Goal: Ask a question

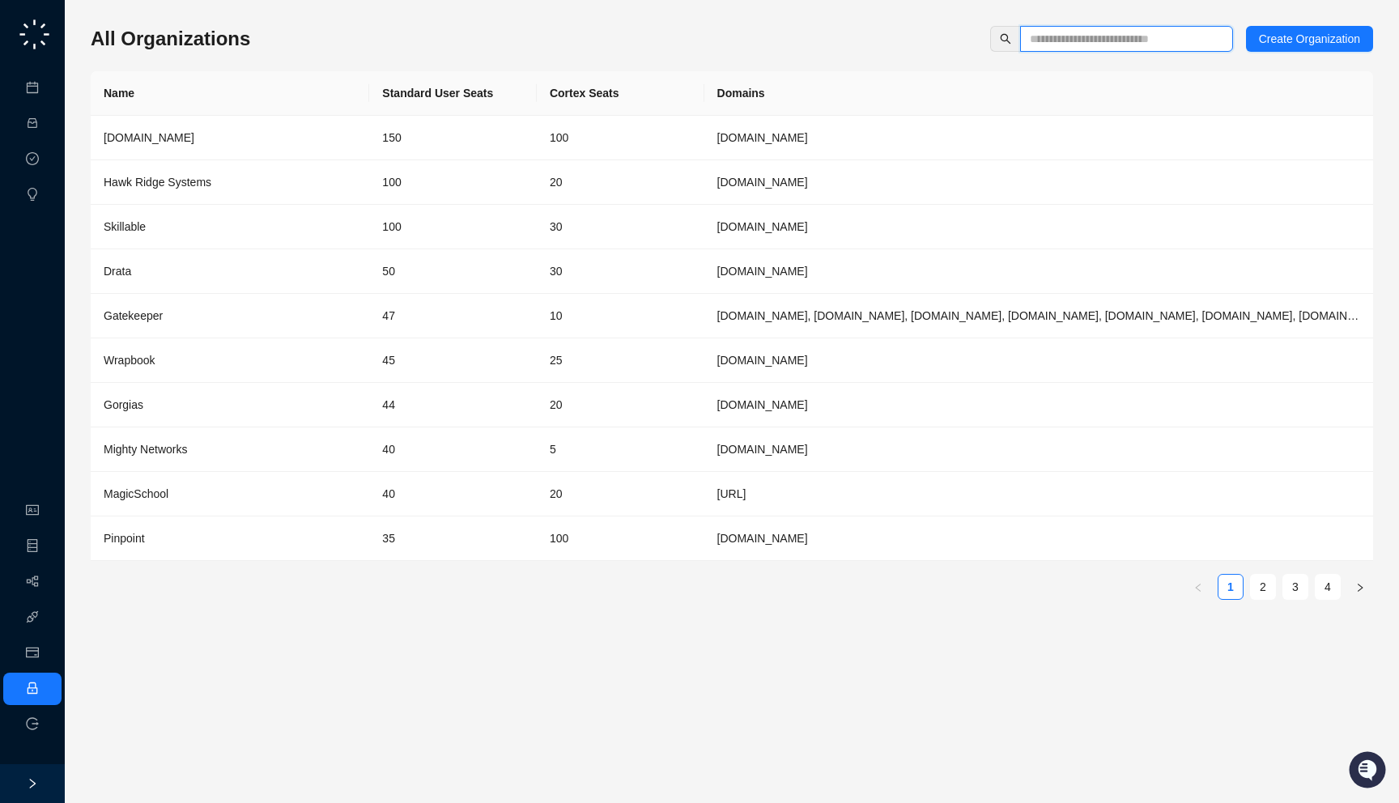
click at [1067, 36] on input "text" at bounding box center [1120, 39] width 180 height 18
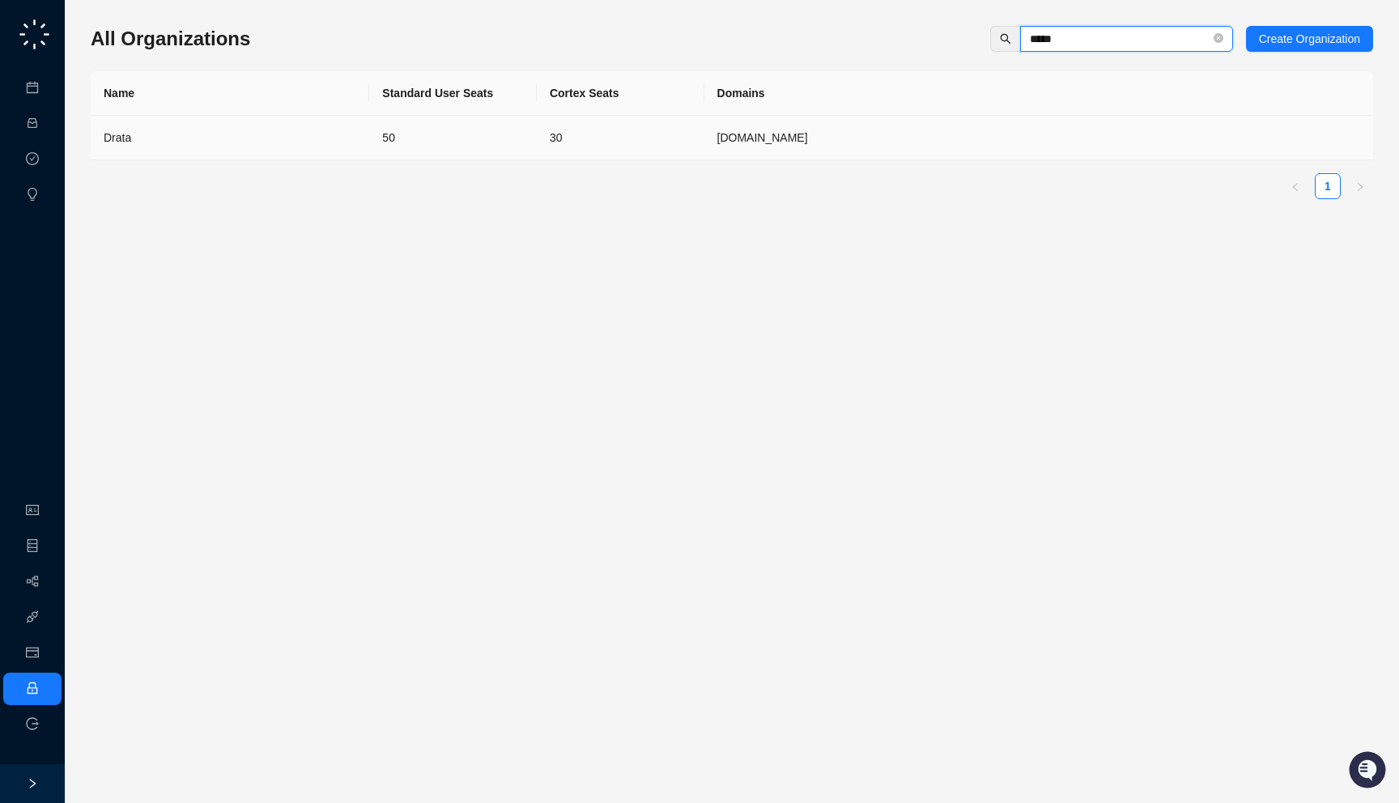
type input "*****"
click at [452, 147] on td "50" at bounding box center [453, 138] width 168 height 45
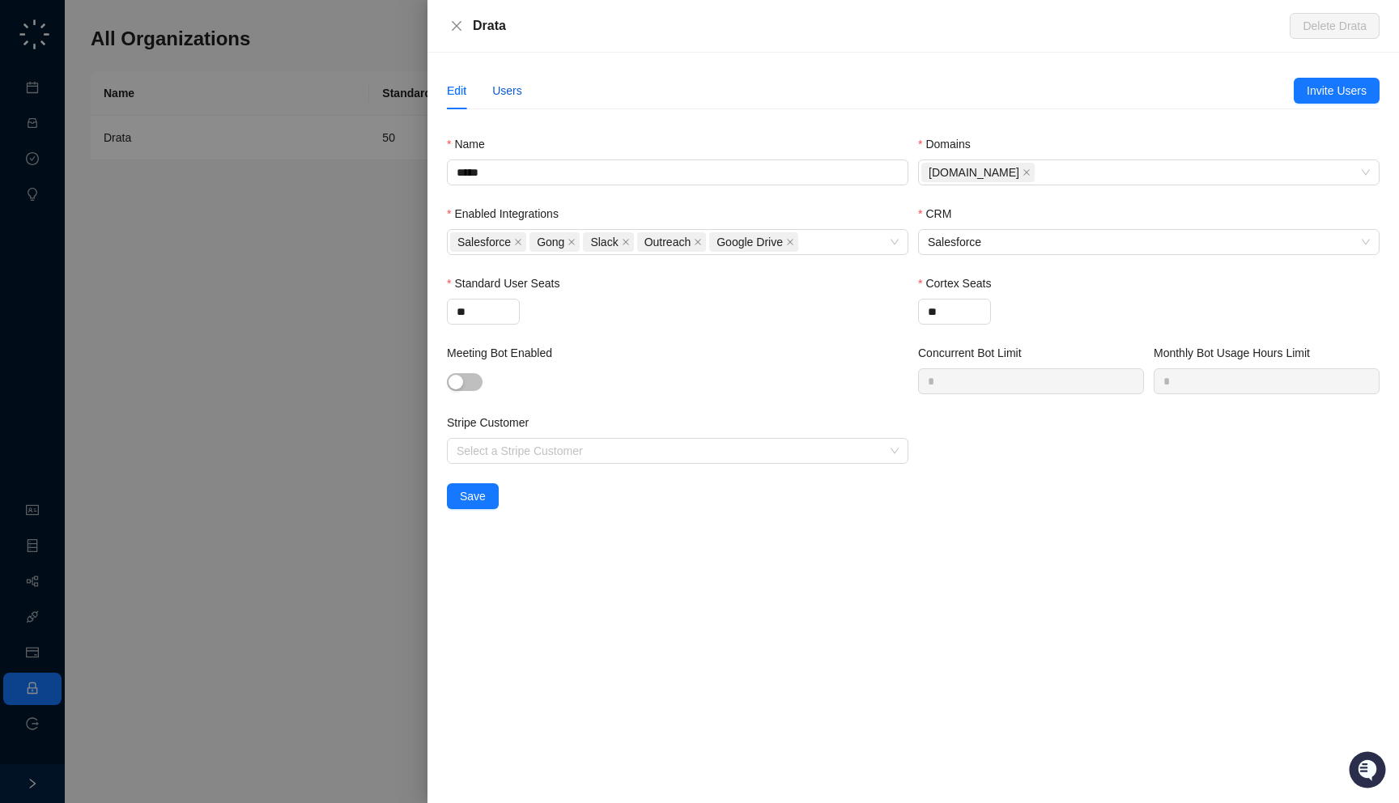
click at [518, 89] on div "Users" at bounding box center [507, 91] width 30 height 18
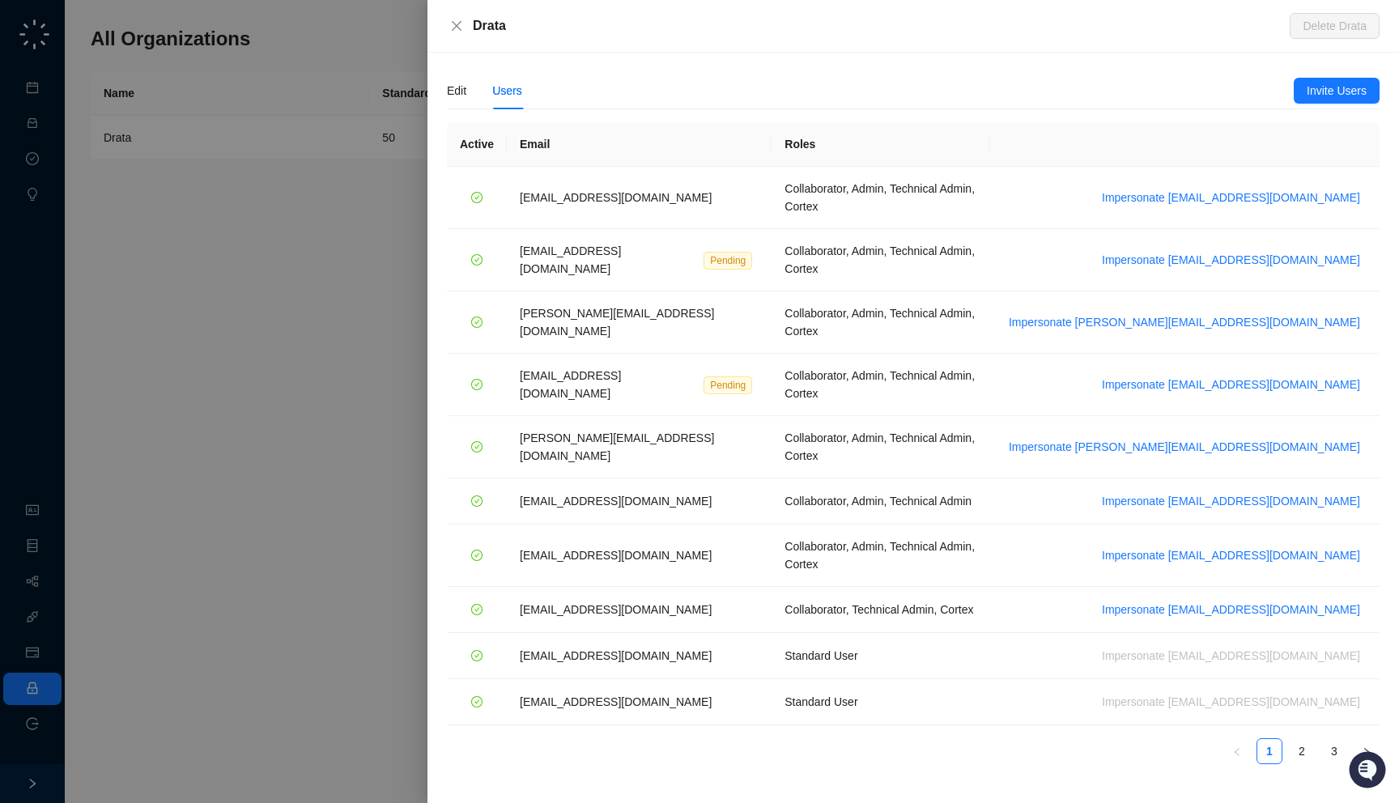
click at [316, 235] on div at bounding box center [699, 401] width 1399 height 803
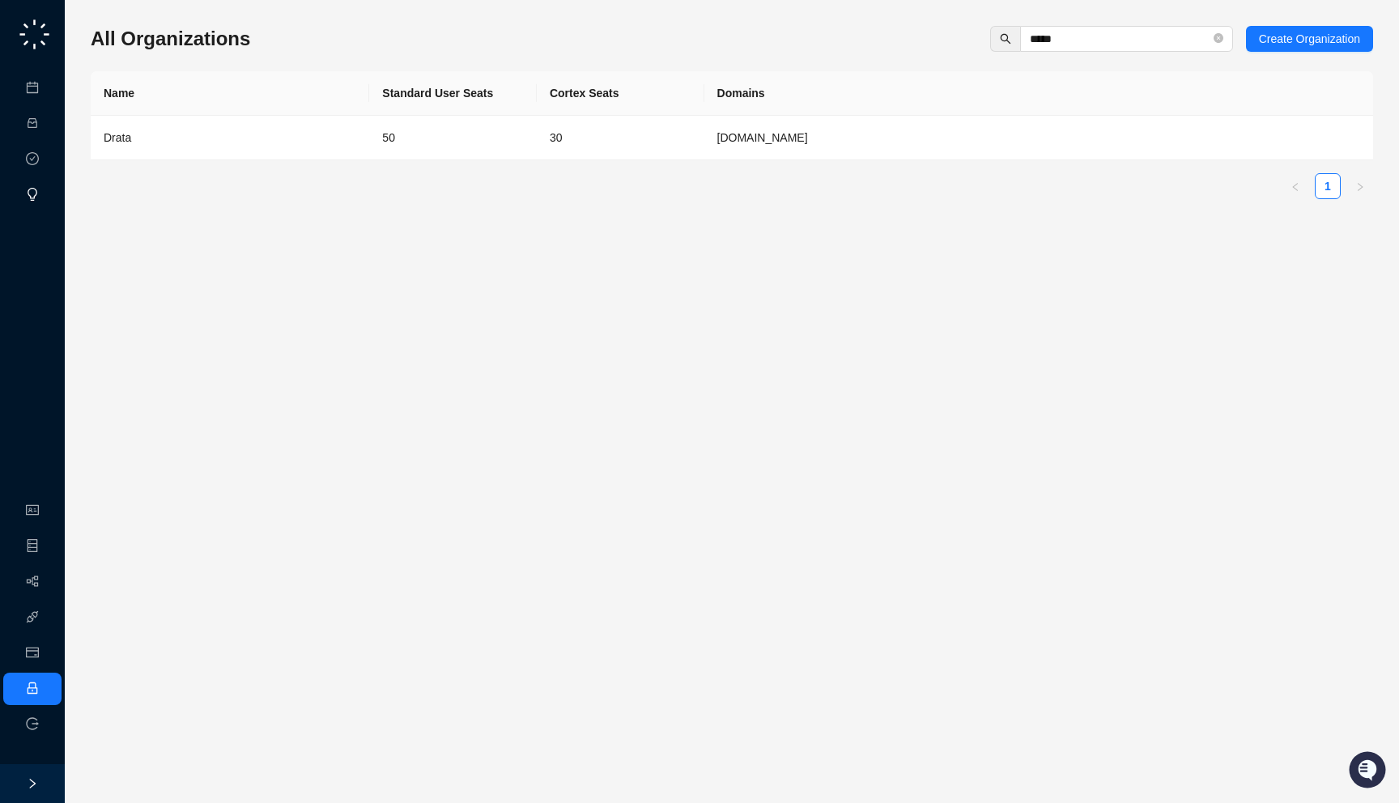
click at [47, 190] on link "Insights" at bounding box center [66, 195] width 39 height 13
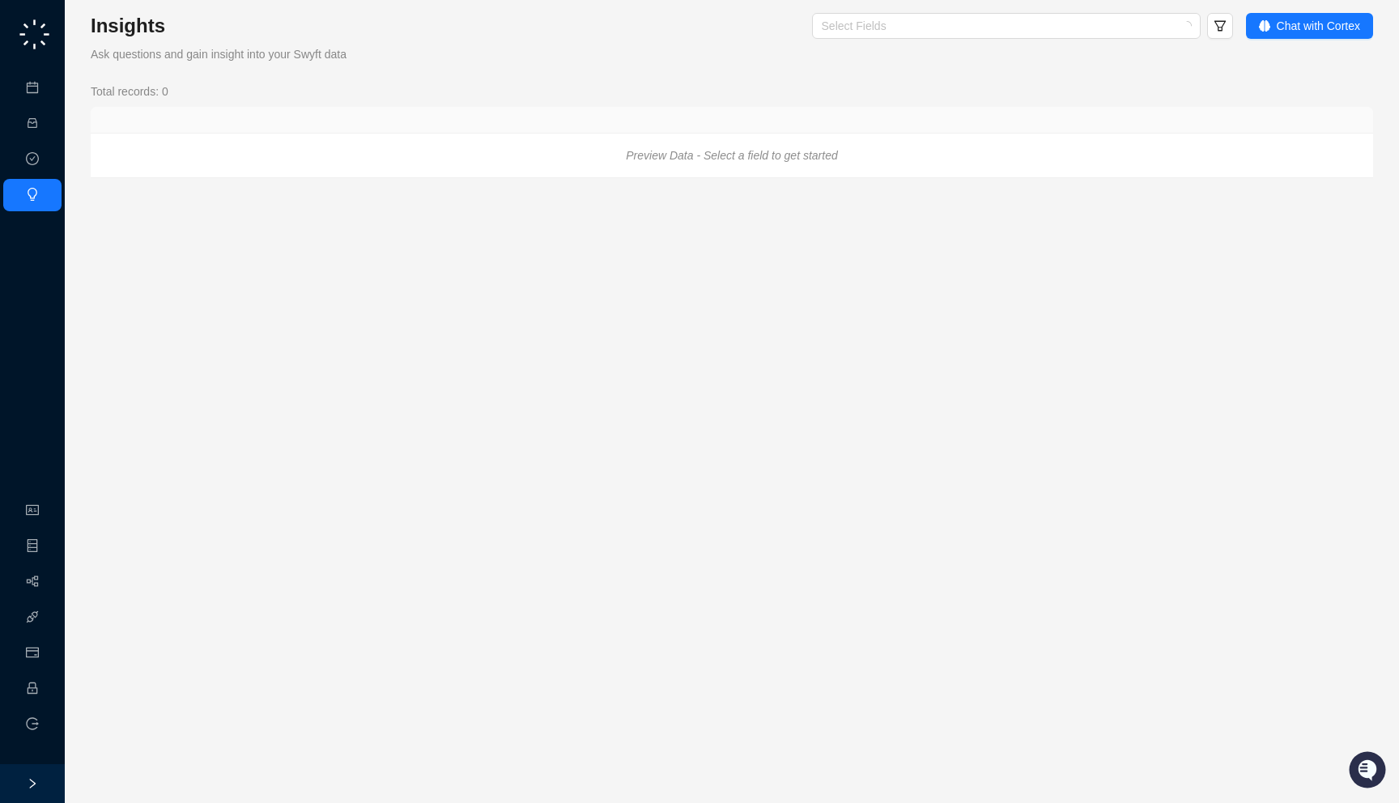
click at [1323, 40] on div "Select Fields Chat with Cortex" at bounding box center [914, 38] width 915 height 50
click at [1323, 31] on span "Chat with Cortex" at bounding box center [1317, 26] width 83 height 18
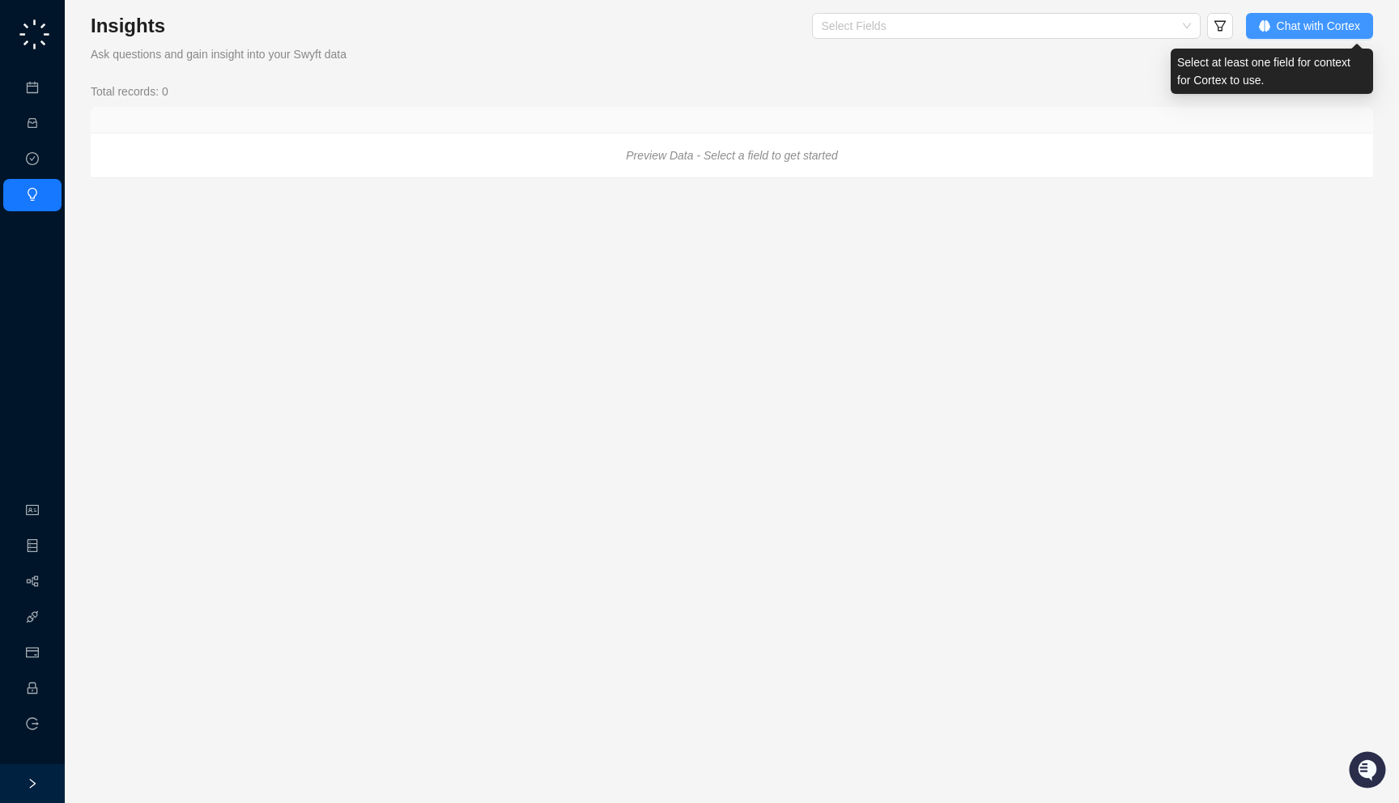
click at [1296, 33] on span "Chat with Cortex" at bounding box center [1317, 26] width 83 height 18
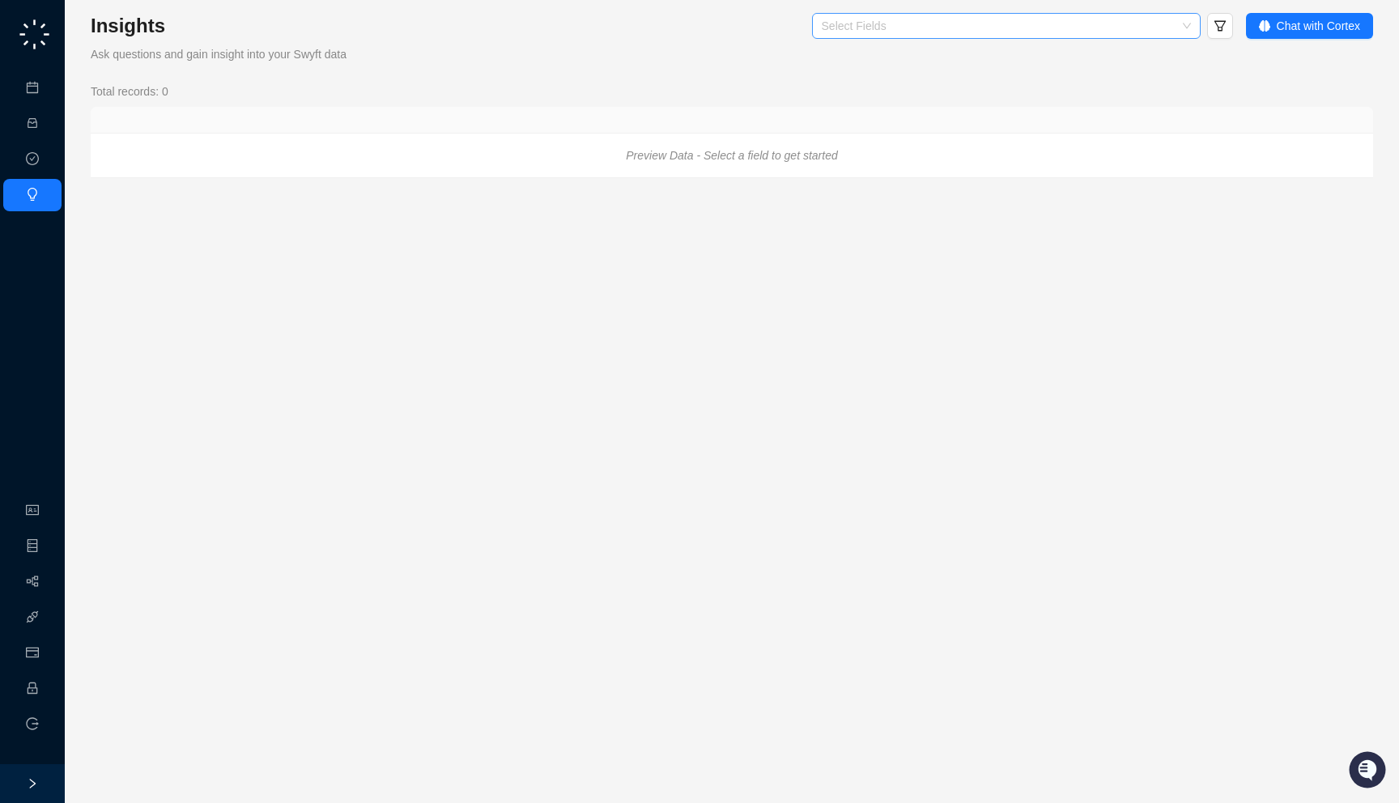
click at [1088, 23] on div at bounding box center [997, 26] width 365 height 12
click at [965, 39] on div "Select Fields" at bounding box center [844, 27] width 775 height 29
click at [960, 26] on div at bounding box center [997, 26] width 365 height 12
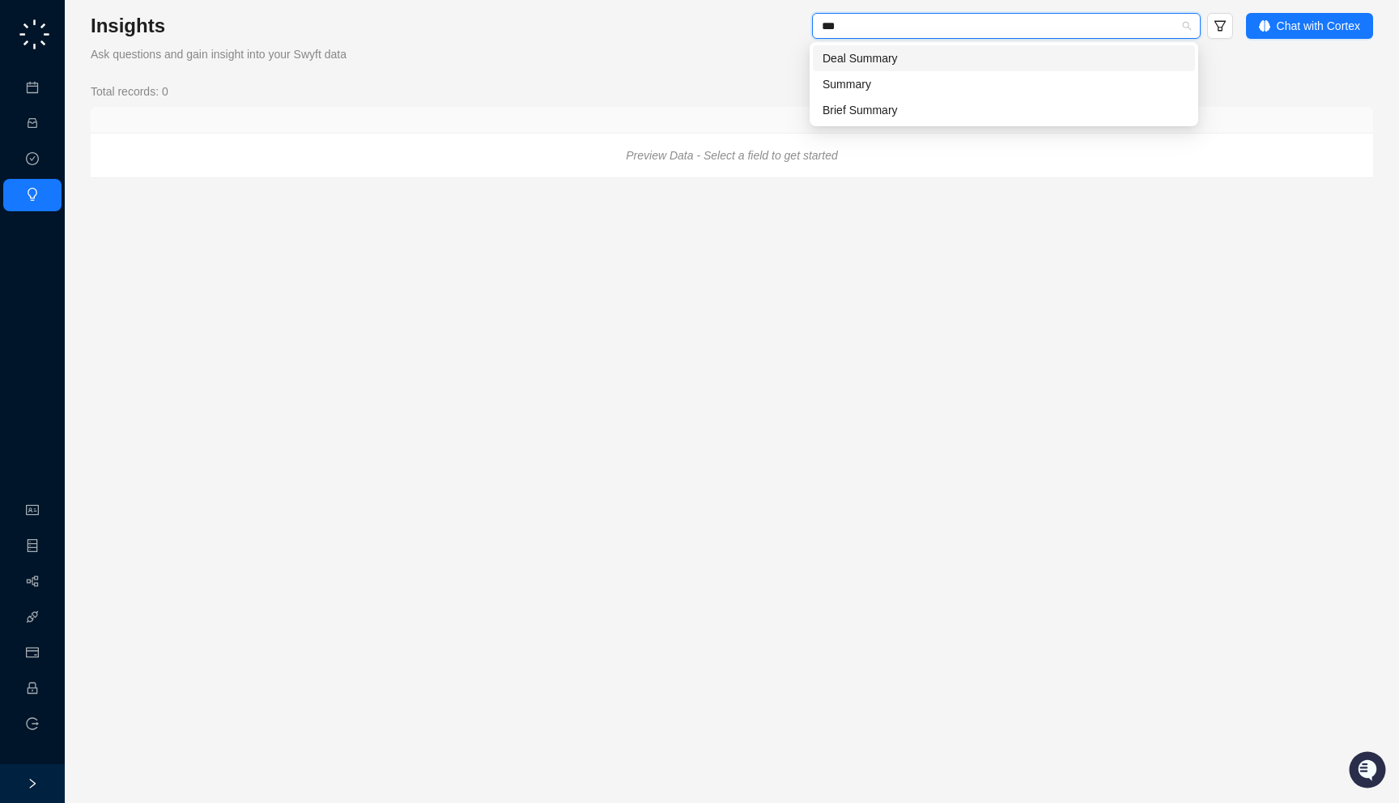
type input "****"
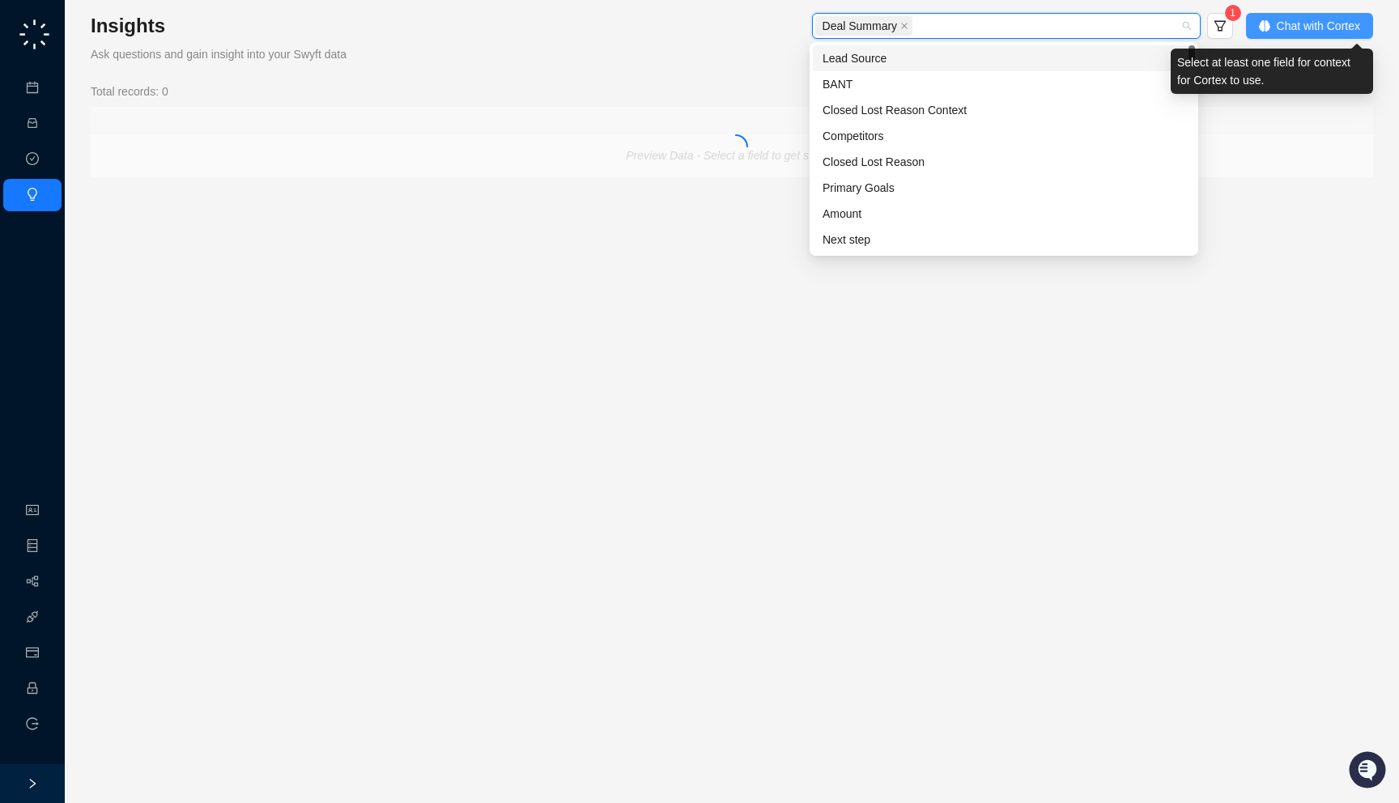
click at [1344, 25] on span "Chat with Cortex" at bounding box center [1317, 26] width 83 height 18
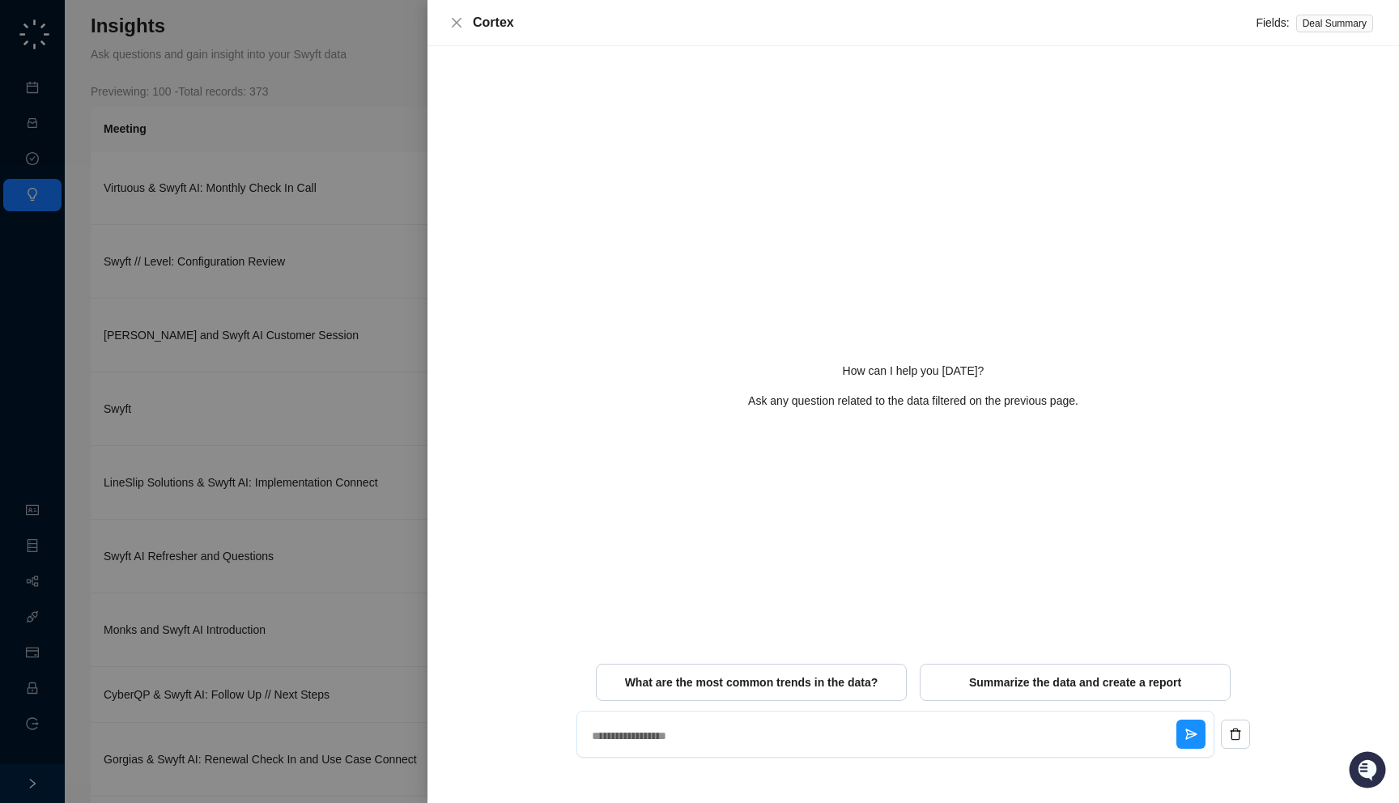
click at [745, 741] on textarea at bounding box center [880, 736] width 591 height 42
type textarea "**"
type textarea "*"
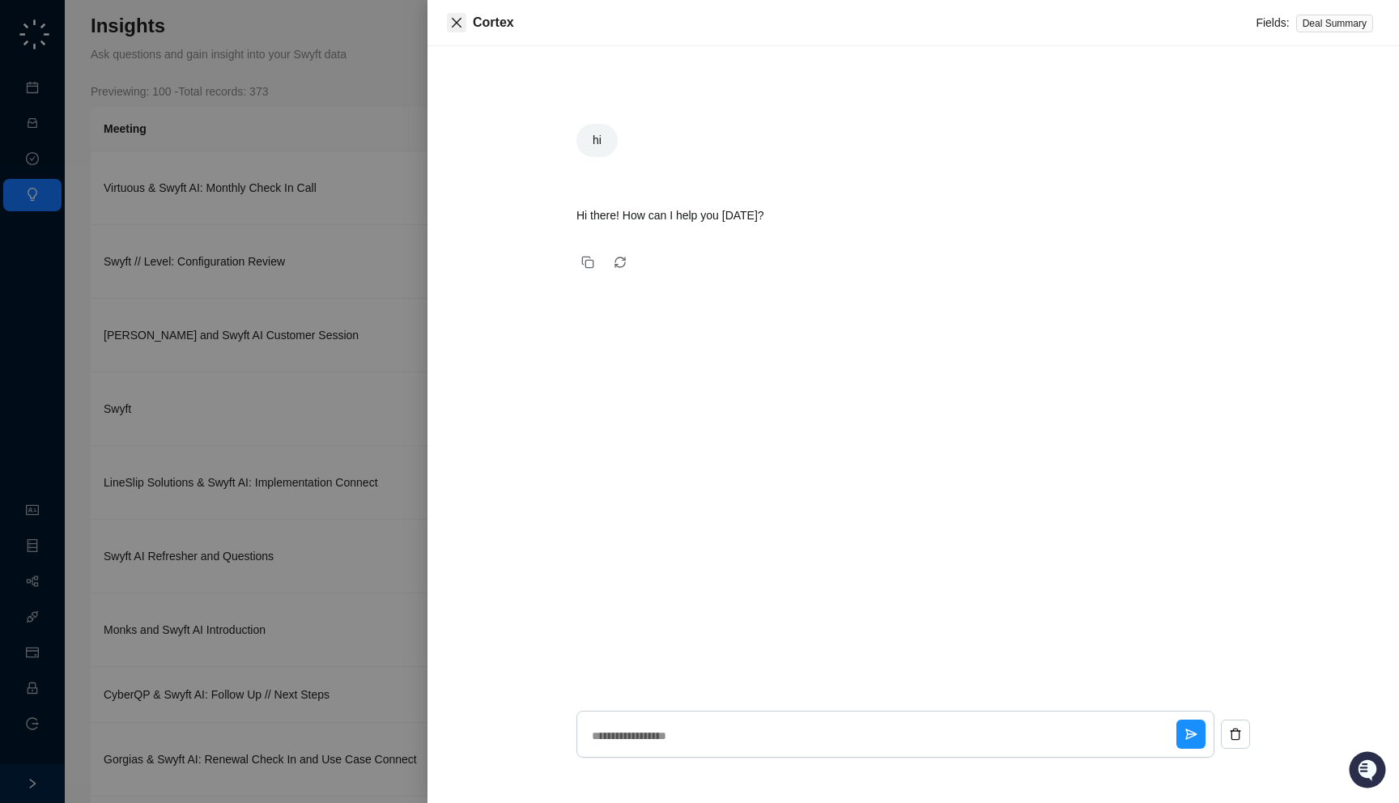
click at [451, 29] on button "Close" at bounding box center [456, 22] width 19 height 19
type textarea "*"
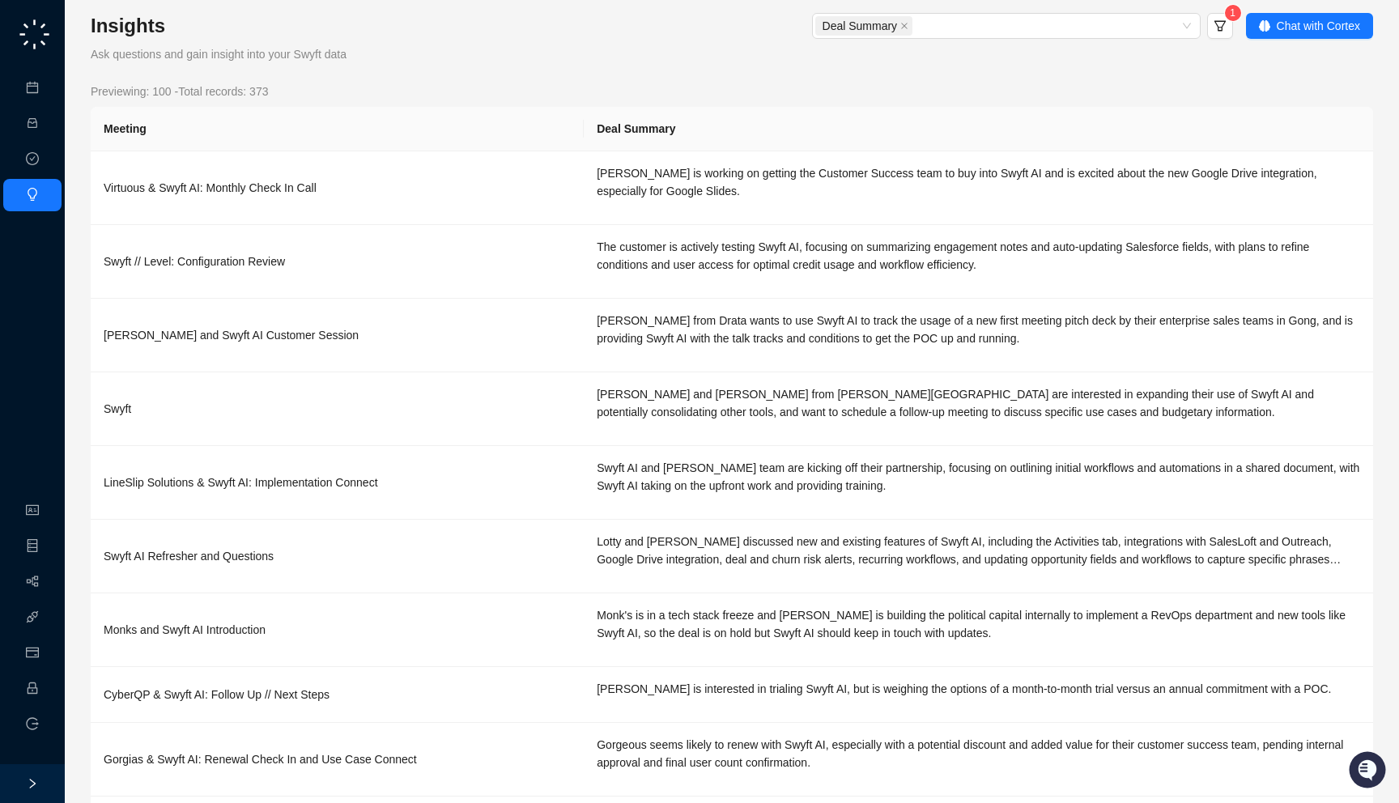
drag, startPoint x: 389, startPoint y: 57, endPoint x: 398, endPoint y: 54, distance: 9.2
click at [398, 54] on div "Insights Ask questions and gain insight into your Swyft data" at bounding box center [274, 38] width 367 height 50
